Goal: Navigation & Orientation: Find specific page/section

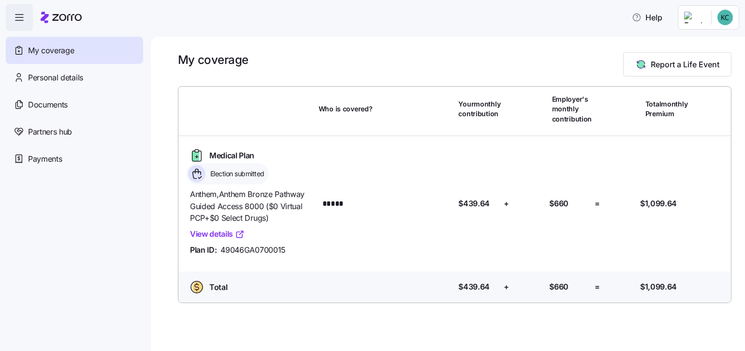
click at [226, 230] on link "View details" at bounding box center [217, 234] width 55 height 12
click at [54, 49] on span "My coverage" at bounding box center [51, 50] width 46 height 12
click at [48, 73] on span "Personal details" at bounding box center [55, 78] width 55 height 12
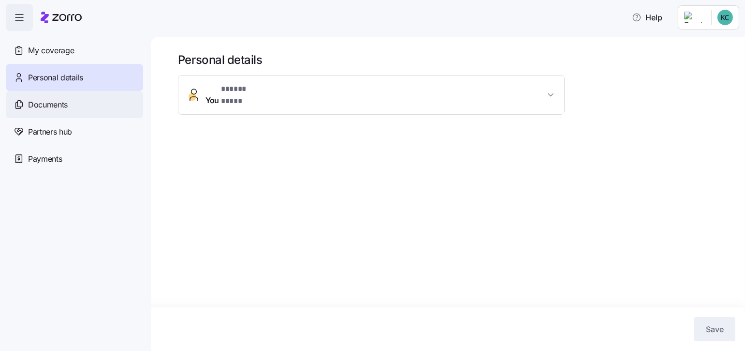
click at [48, 100] on span "Documents" at bounding box center [48, 105] width 40 height 12
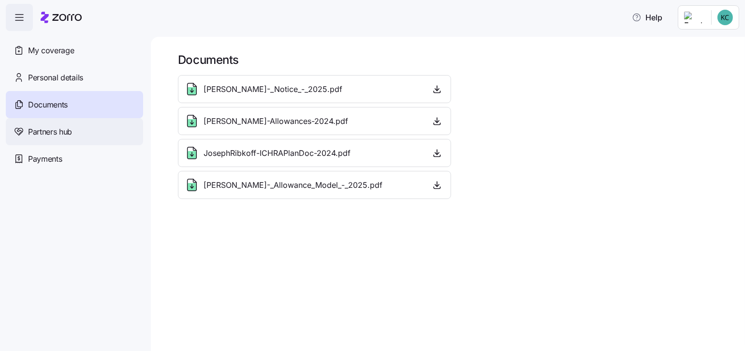
click at [46, 126] on span "Partners hub" at bounding box center [50, 132] width 44 height 12
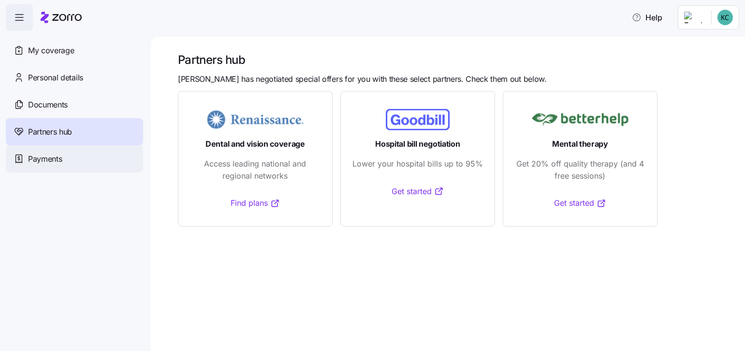
click at [44, 154] on span "Payments" at bounding box center [45, 159] width 34 height 12
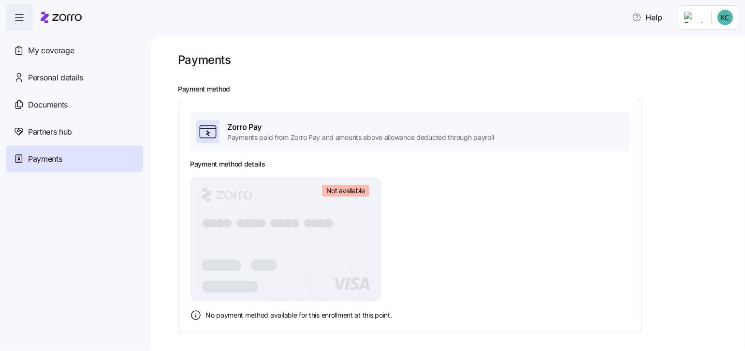
click at [476, 282] on div "Payment method details Not available ● ● ● ● ● ● ● ● ● ● ● ● ● ● ● ● No payment…" at bounding box center [410, 239] width 440 height 161
click at [65, 129] on span "Partners hub" at bounding box center [50, 132] width 44 height 12
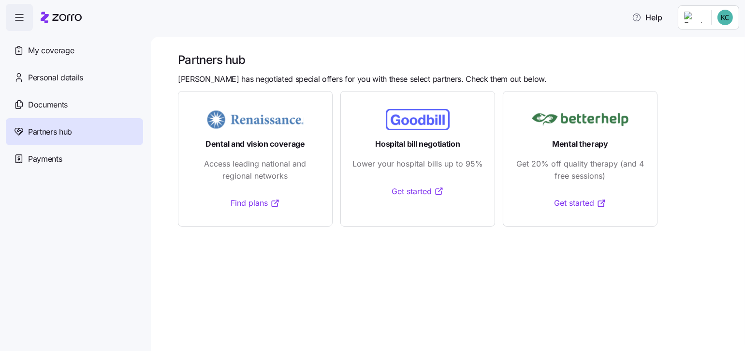
click at [252, 202] on link "Find plans" at bounding box center [255, 203] width 49 height 12
